Goal: Information Seeking & Learning: Compare options

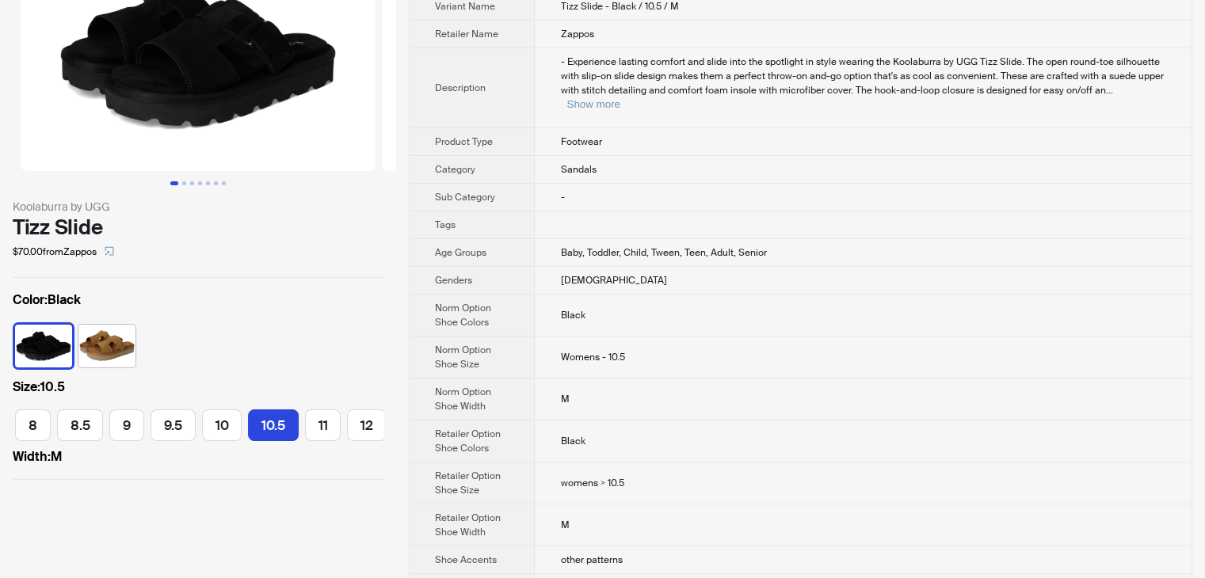
scroll to position [99, 0]
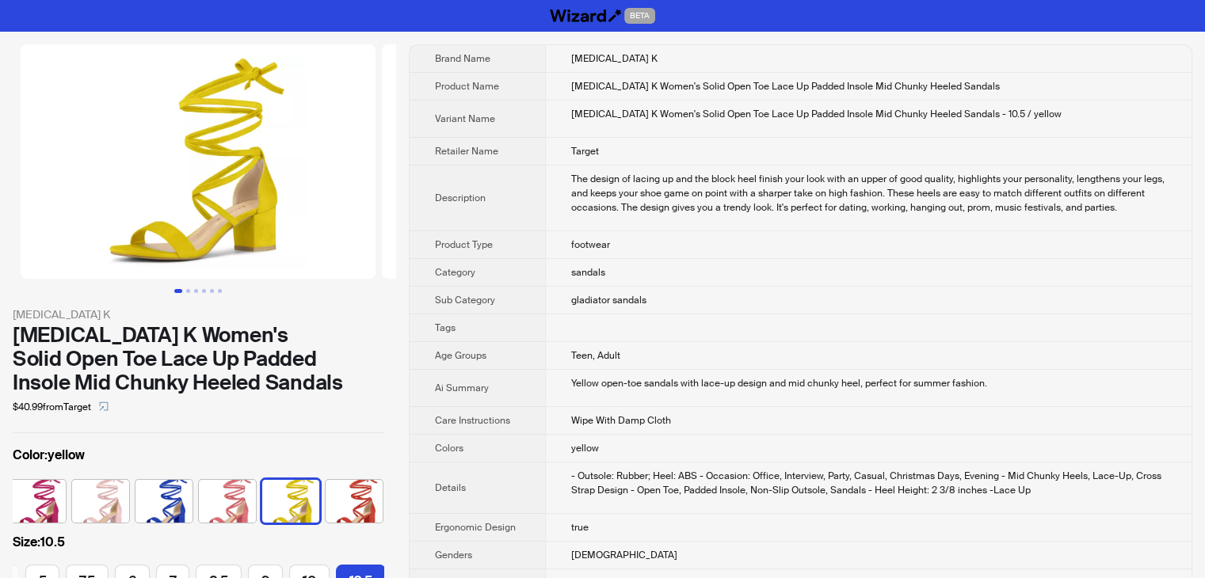
scroll to position [0, 580]
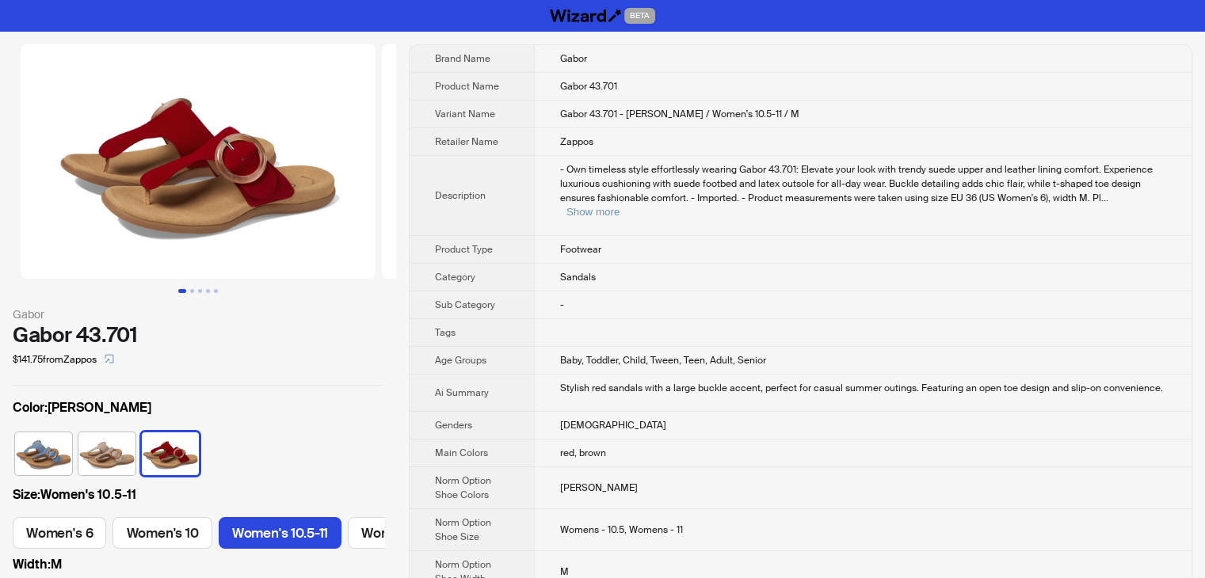
scroll to position [0, 70]
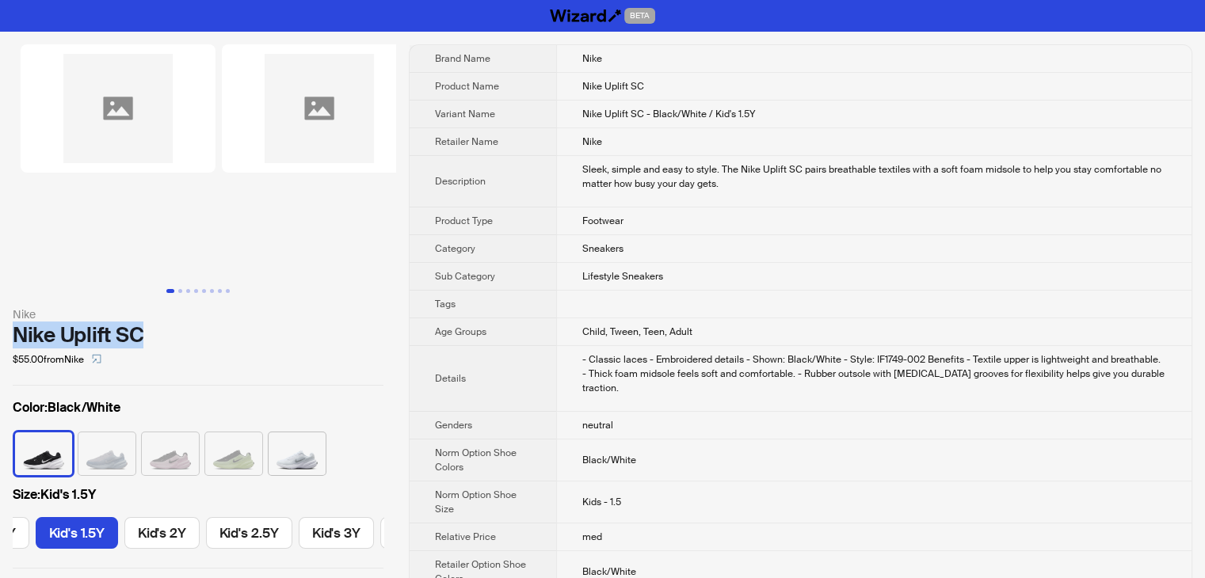
drag, startPoint x: 11, startPoint y: 333, endPoint x: 161, endPoint y: 327, distance: 149.8
click at [161, 327] on div "Nike Nike Uplift SC $55.00 from Nike Color : Black/White Size : Kid's 1.5Y Kid'…" at bounding box center [198, 307] width 396 height 550
copy div "Nike Uplift SC"
click at [161, 327] on div "Nike Uplift SC" at bounding box center [198, 335] width 371 height 24
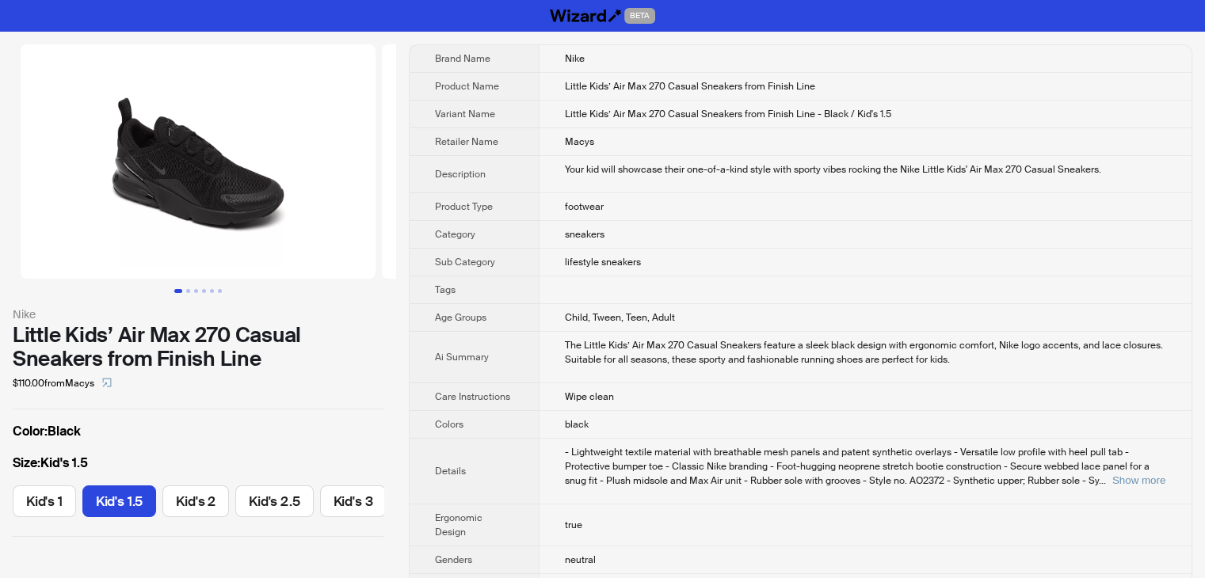
scroll to position [0, 47]
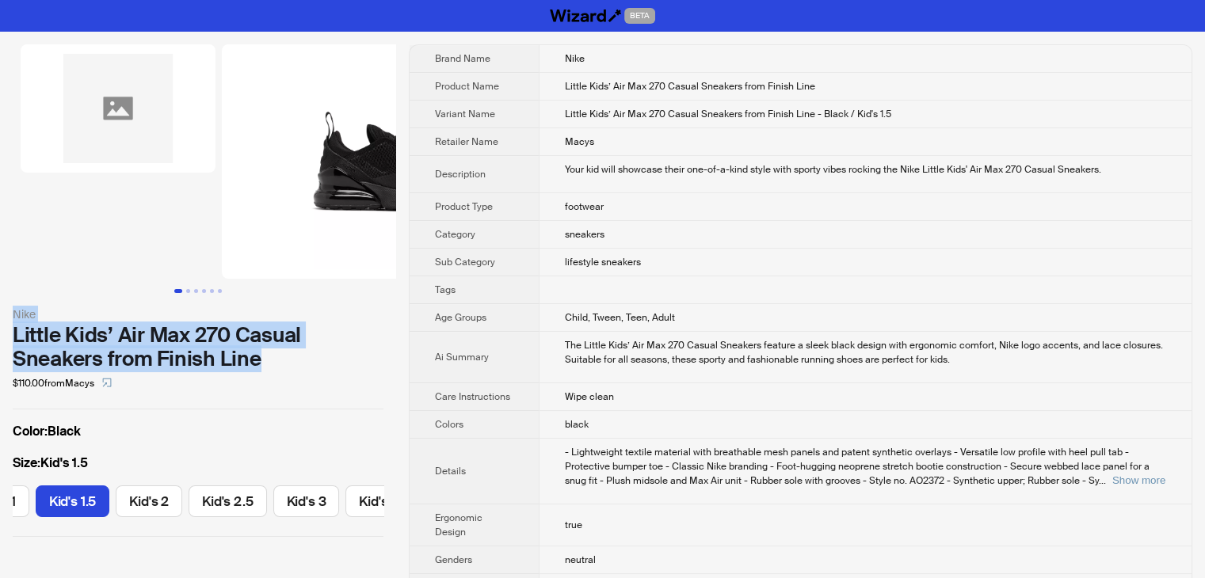
drag, startPoint x: 7, startPoint y: 308, endPoint x: 262, endPoint y: 362, distance: 260.6
click at [262, 362] on div "Nike Little Kids’ Air Max 270 Casual Sneakers from Finish Line $110.00 from Mac…" at bounding box center [198, 291] width 396 height 518
copy div "Nike Little Kids’ Air Max 270 Casual Sneakers from Finish Line"
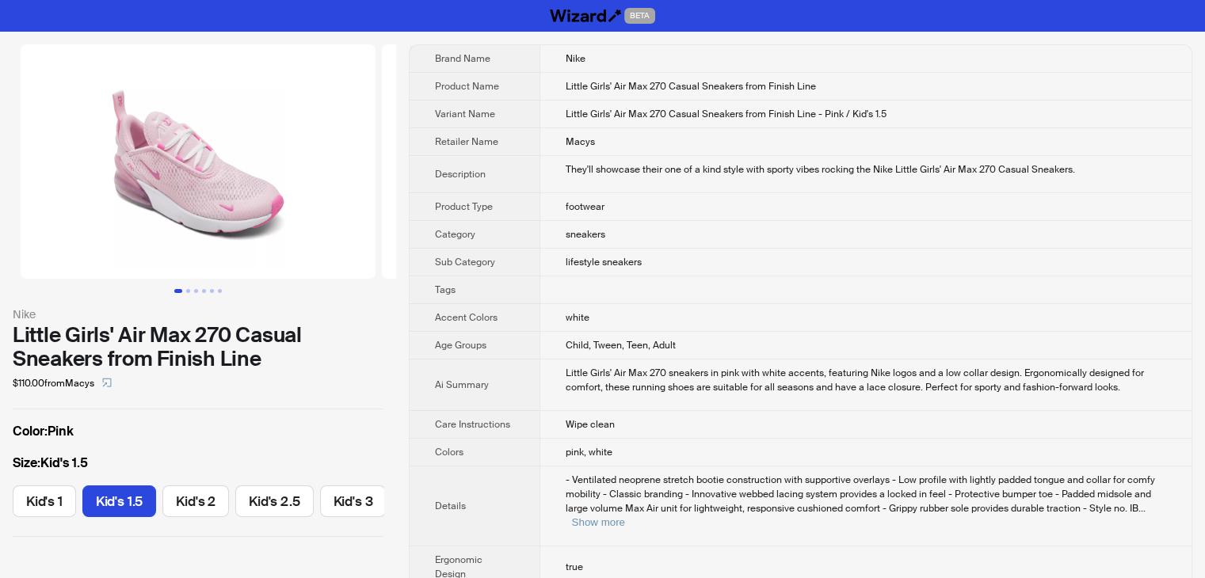
scroll to position [0, 47]
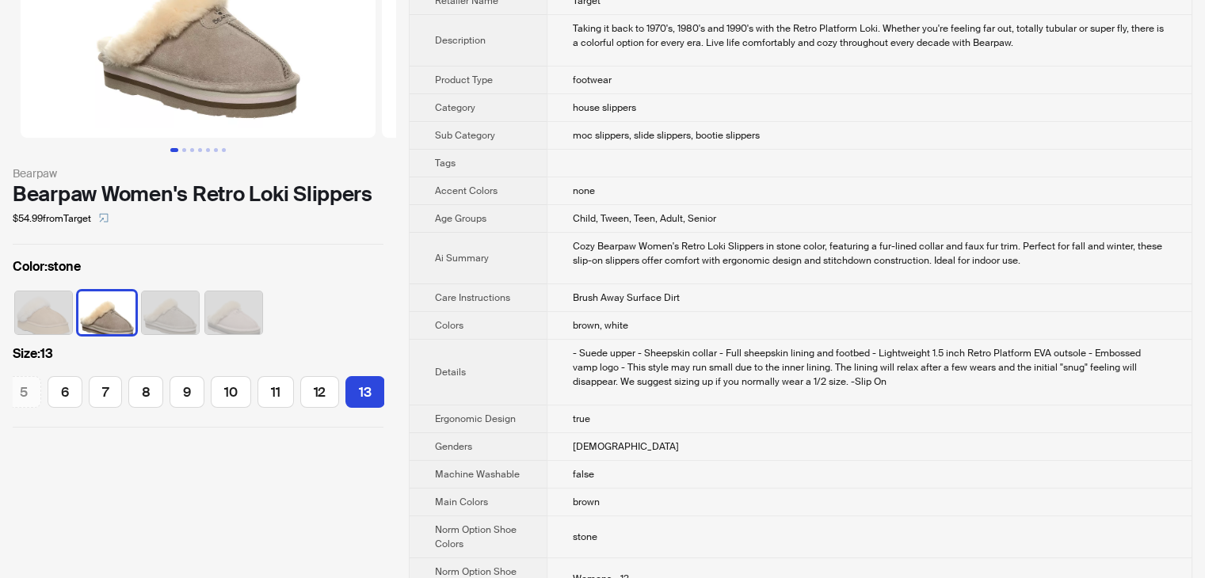
scroll to position [177, 0]
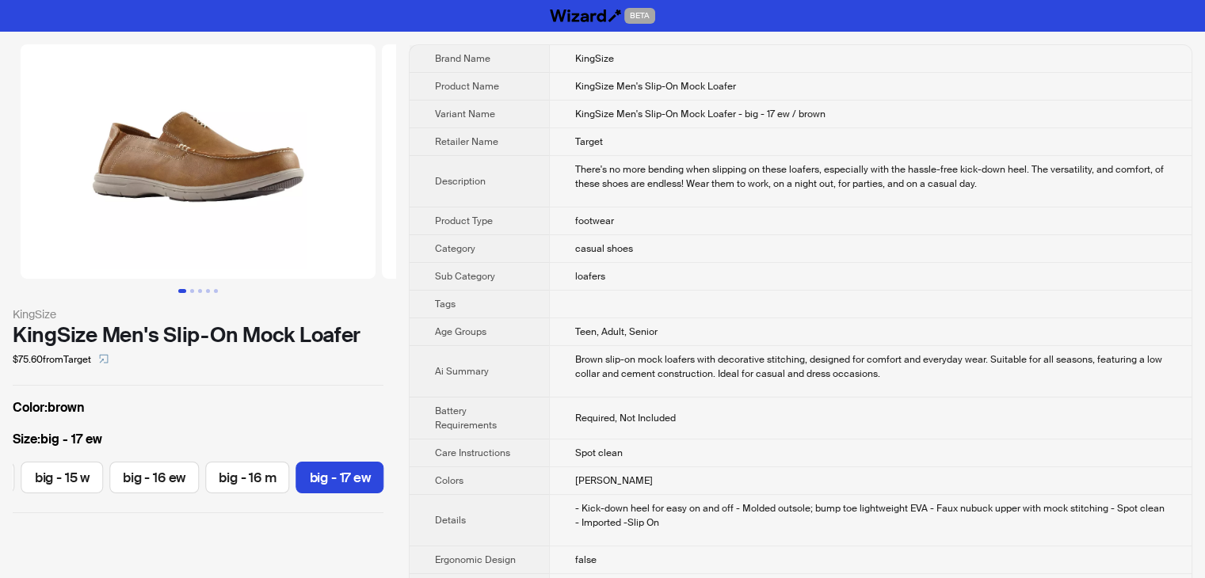
click at [597, 260] on td "casual shoes" at bounding box center [870, 249] width 642 height 28
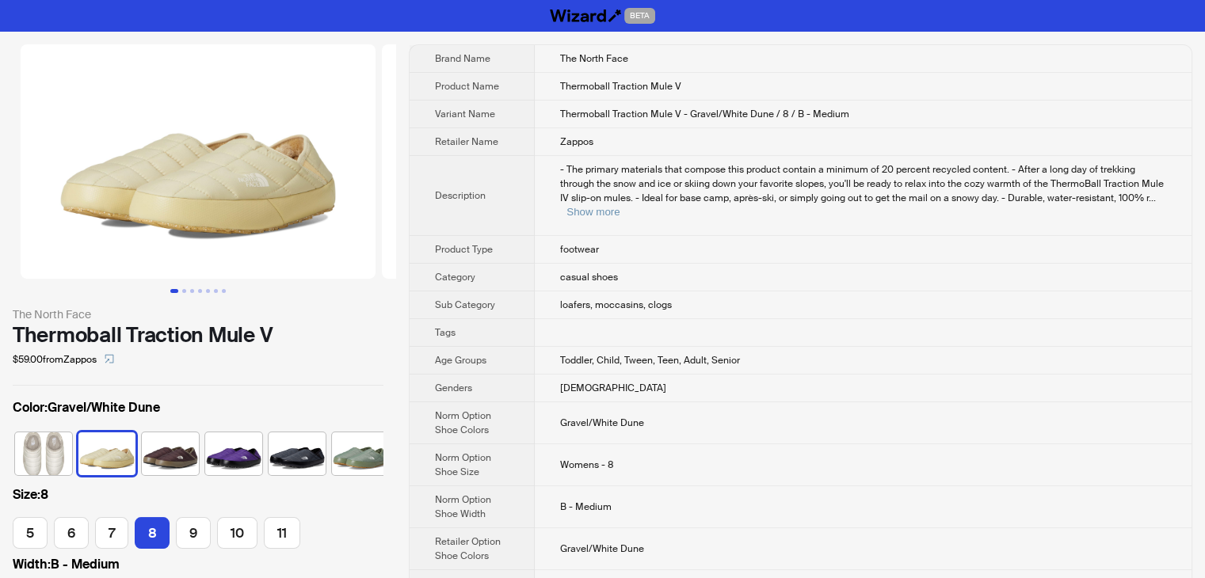
scroll to position [0, 10]
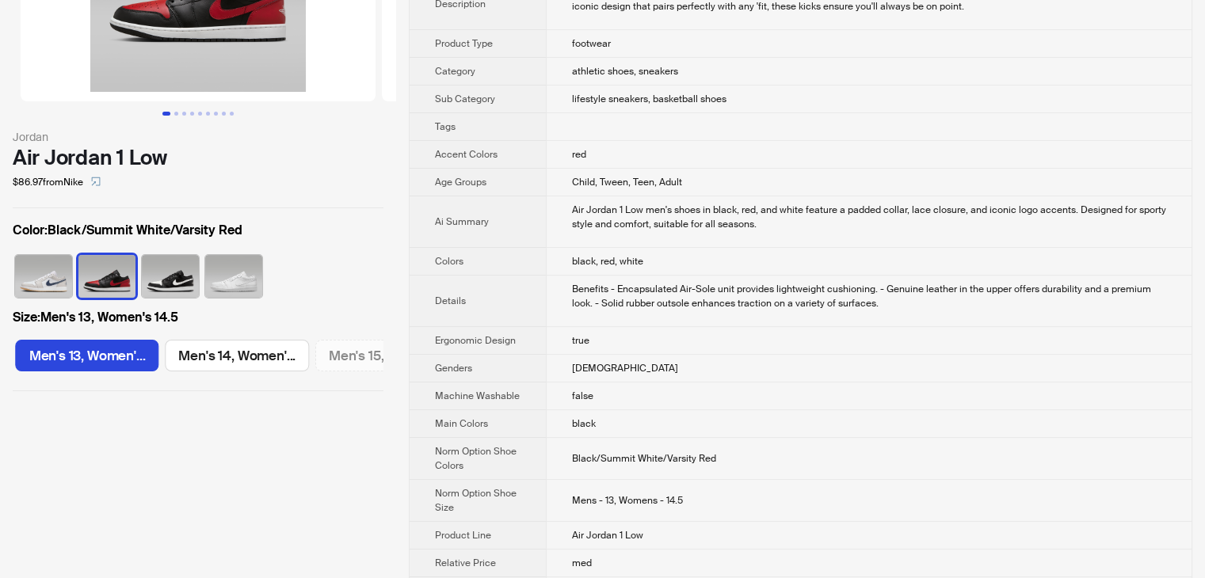
scroll to position [179, 0]
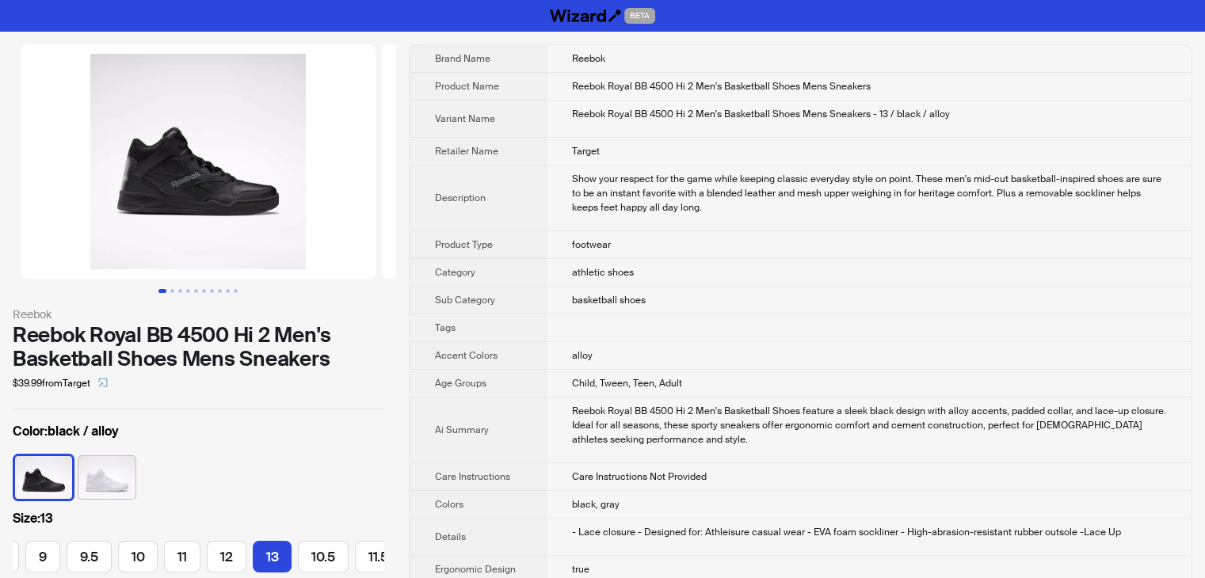
scroll to position [0, 333]
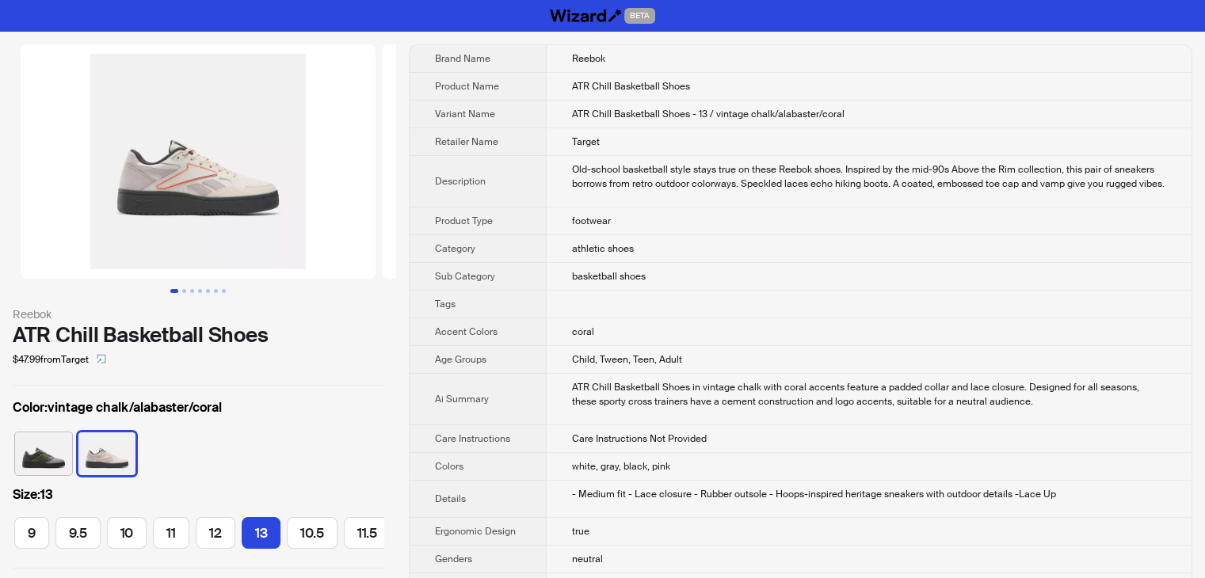
scroll to position [0, 515]
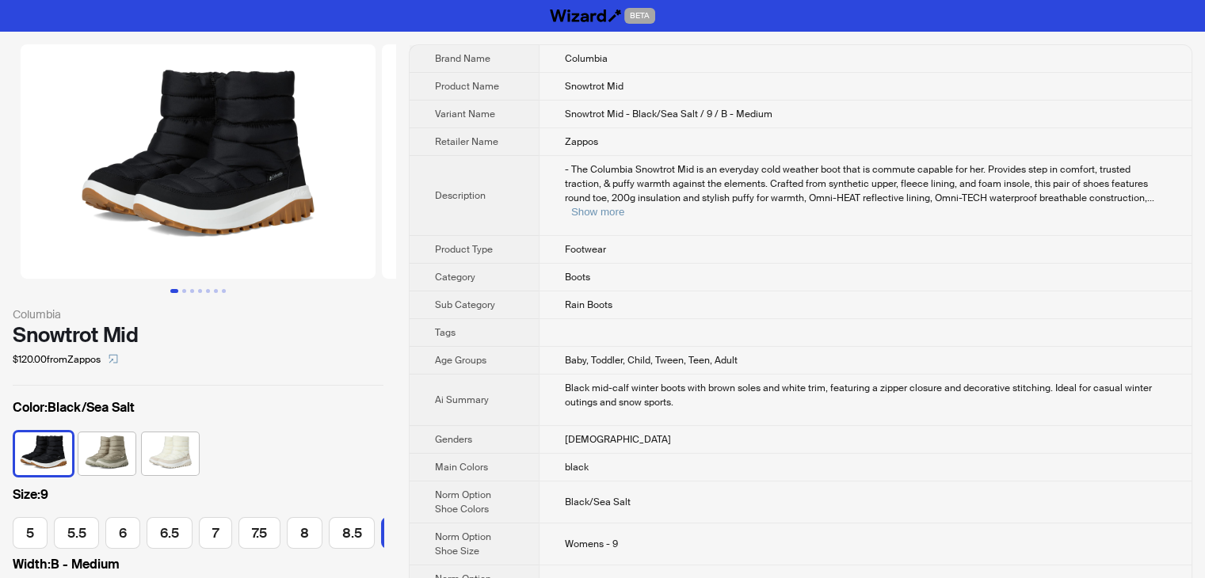
scroll to position [0, 272]
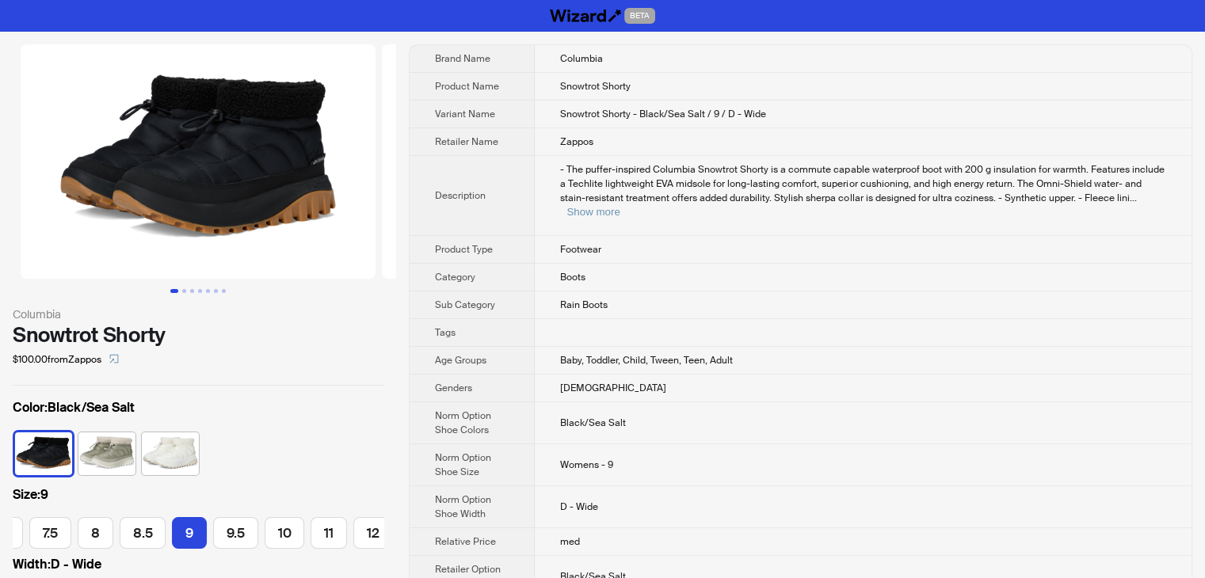
scroll to position [0, 215]
